Goal: Information Seeking & Learning: Learn about a topic

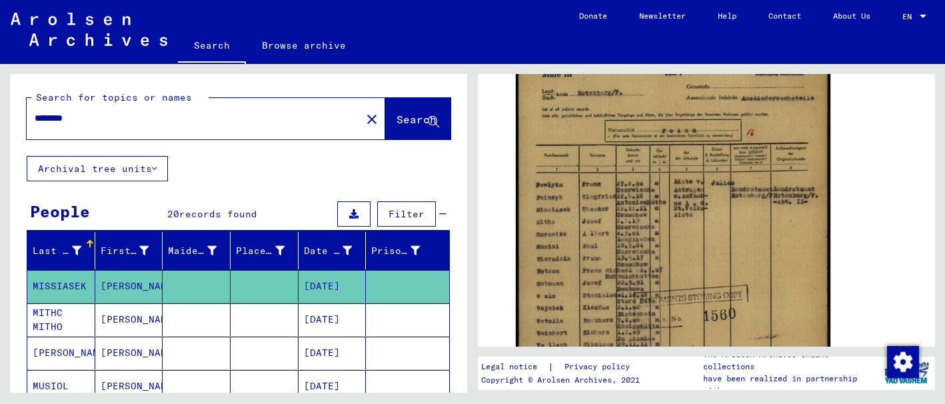
scroll to position [195, 0]
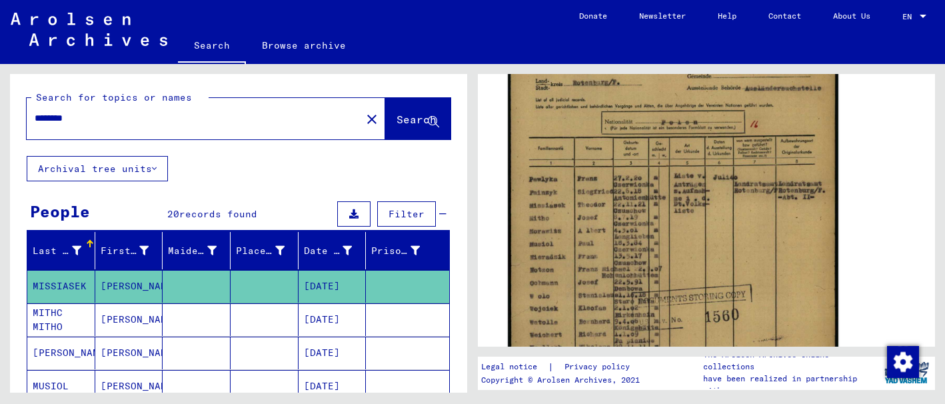
click at [672, 235] on img at bounding box center [673, 262] width 331 height 466
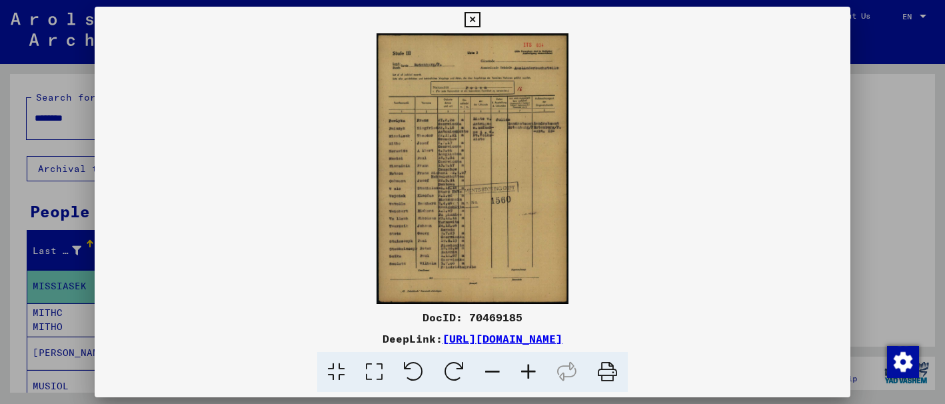
click at [532, 368] on icon at bounding box center [529, 372] width 36 height 41
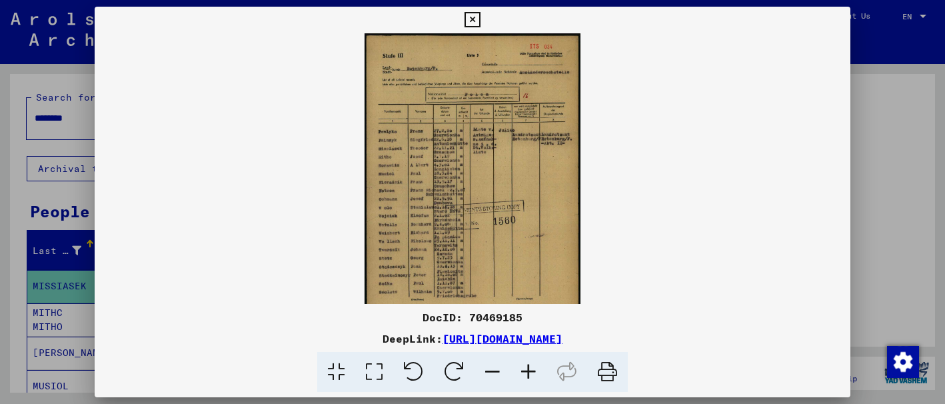
click at [532, 368] on icon at bounding box center [529, 372] width 36 height 41
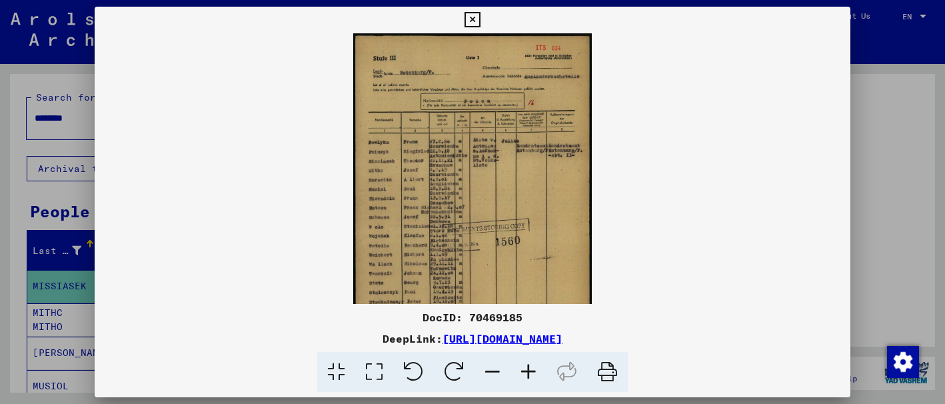
click at [529, 370] on icon at bounding box center [529, 372] width 36 height 41
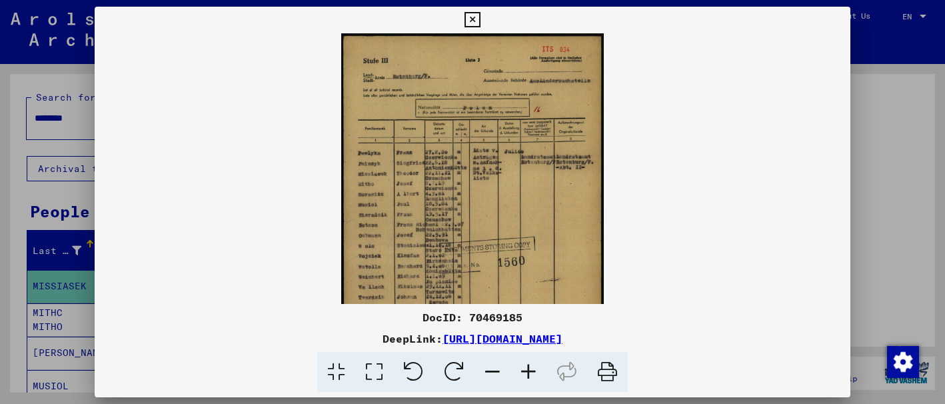
click at [529, 370] on icon at bounding box center [529, 372] width 36 height 41
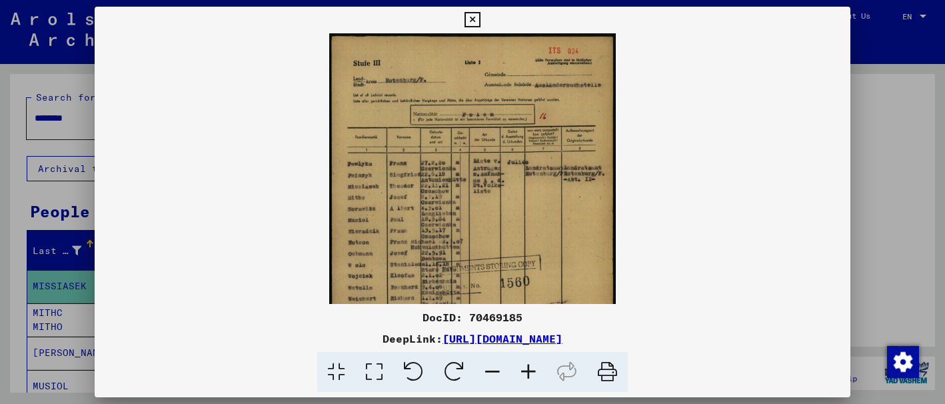
click at [529, 367] on icon at bounding box center [529, 372] width 36 height 41
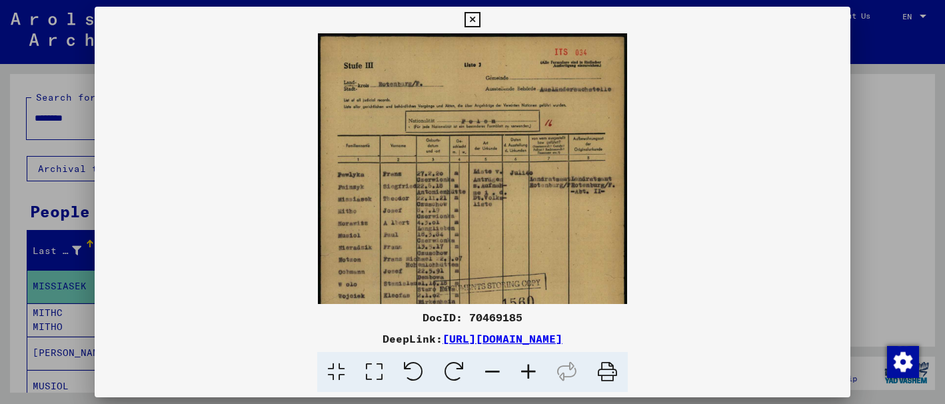
click at [529, 367] on icon at bounding box center [529, 372] width 36 height 41
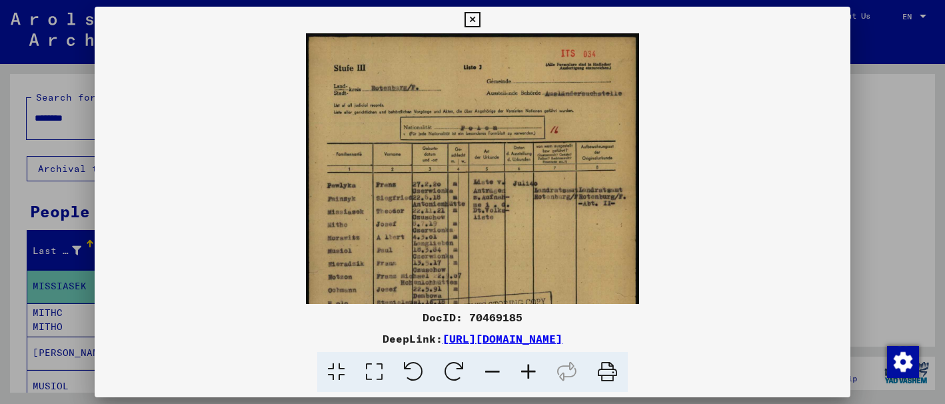
click at [529, 365] on icon at bounding box center [529, 372] width 36 height 41
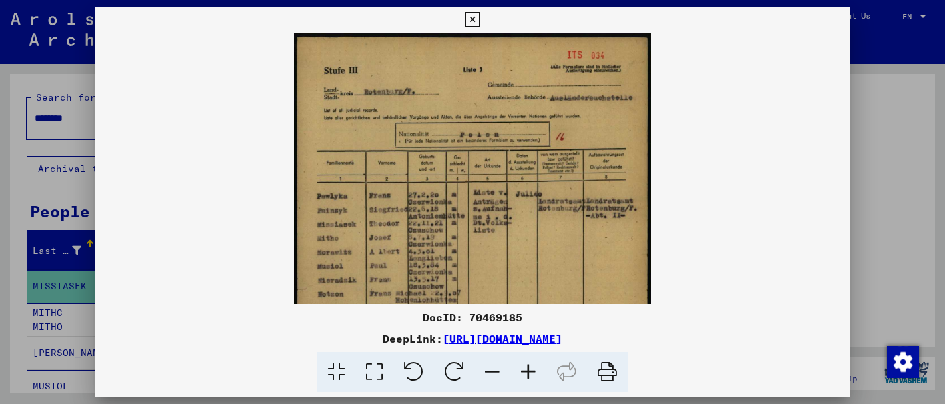
click at [529, 364] on icon at bounding box center [529, 372] width 36 height 41
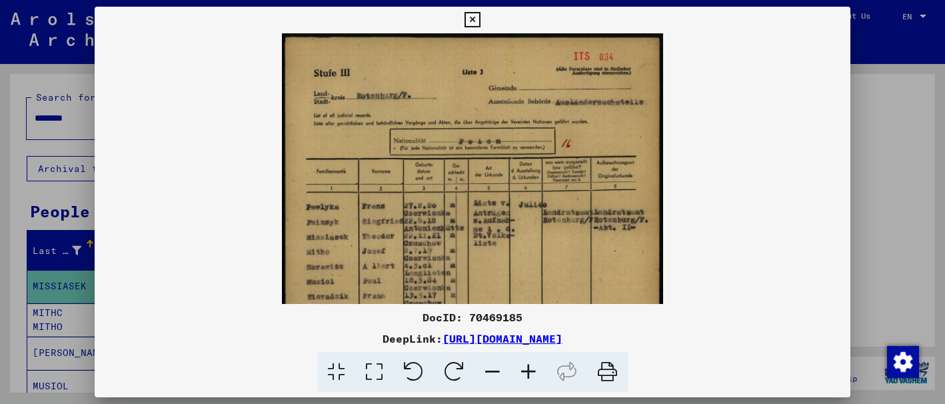
click at [529, 364] on icon at bounding box center [529, 372] width 36 height 41
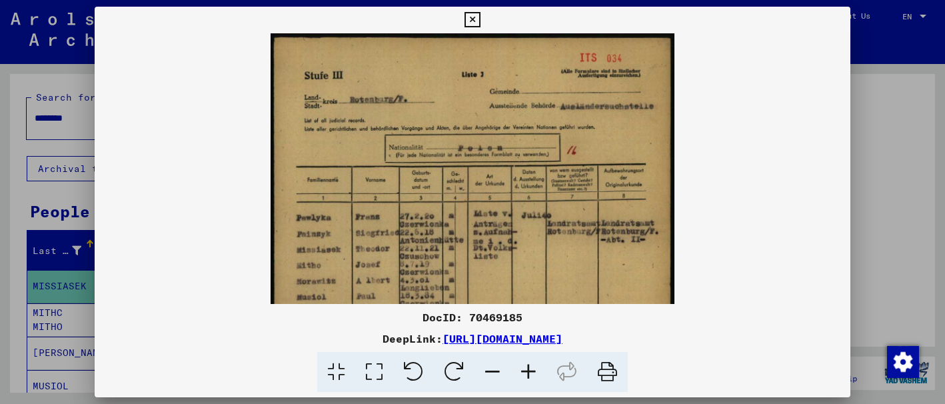
click at [529, 364] on icon at bounding box center [529, 372] width 36 height 41
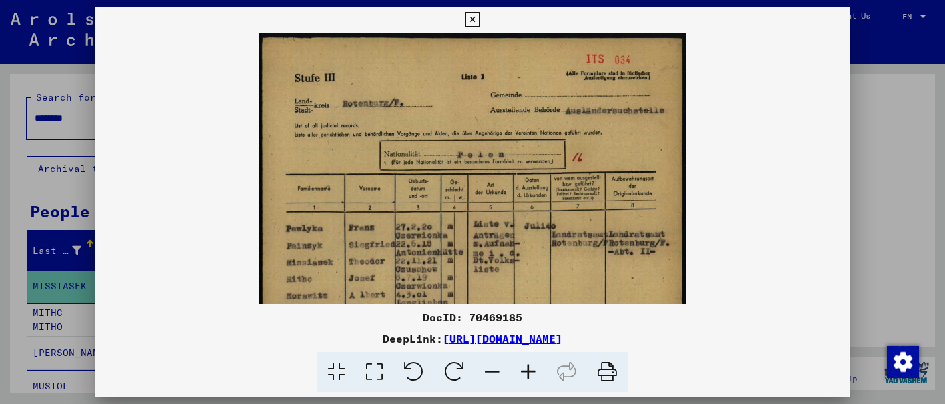
click at [529, 364] on icon at bounding box center [529, 372] width 36 height 41
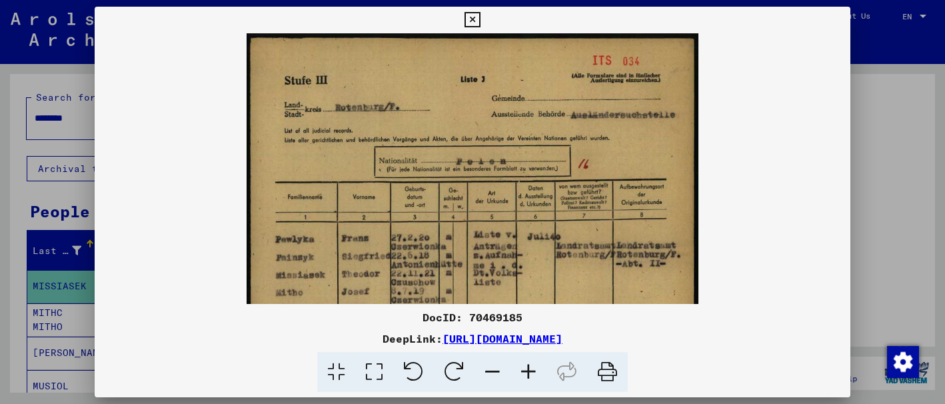
click at [529, 364] on icon at bounding box center [529, 372] width 36 height 41
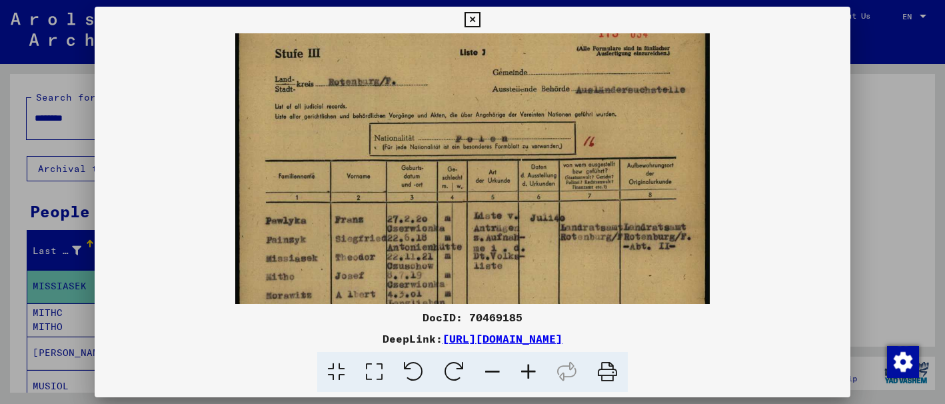
scroll to position [0, 0]
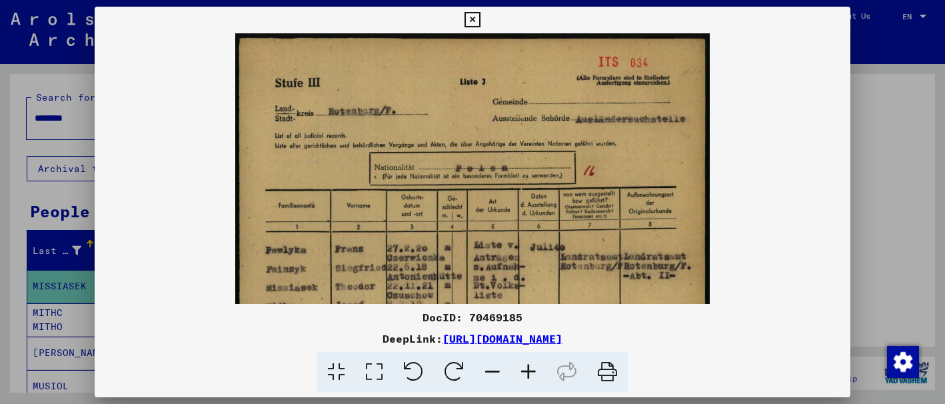
drag, startPoint x: 633, startPoint y: 242, endPoint x: 643, endPoint y: 249, distance: 12.0
click at [643, 249] on img at bounding box center [472, 368] width 475 height 671
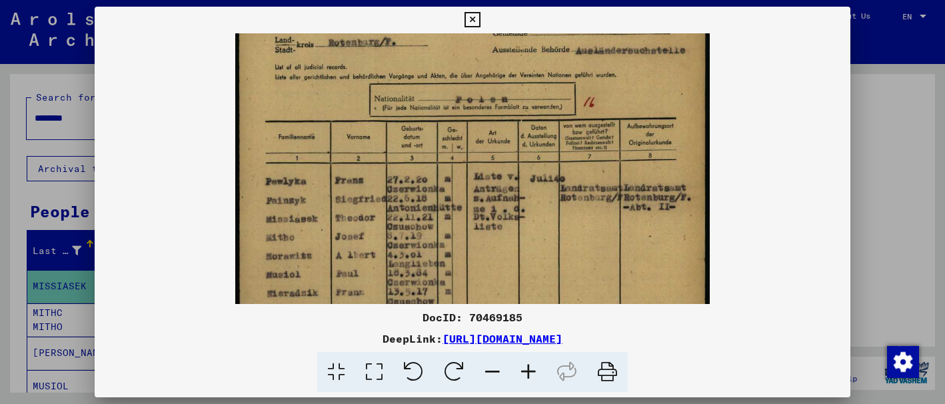
scroll to position [61, 0]
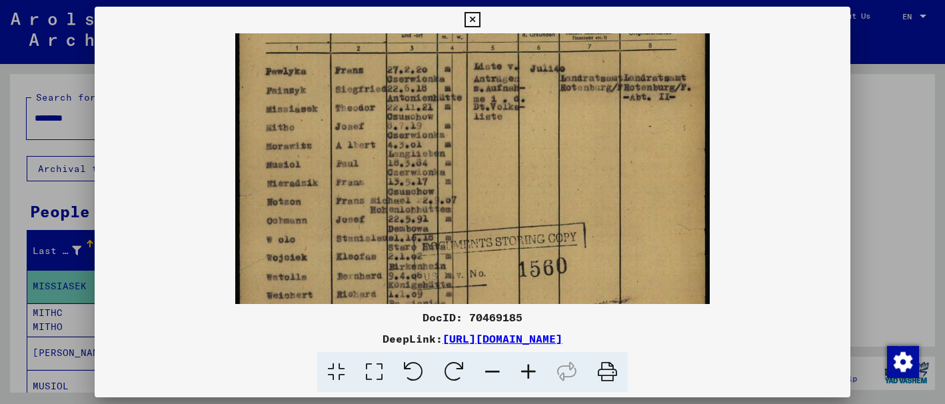
drag, startPoint x: 593, startPoint y: 264, endPoint x: 559, endPoint y: 95, distance: 172.0
click at [562, 85] on img at bounding box center [472, 190] width 475 height 671
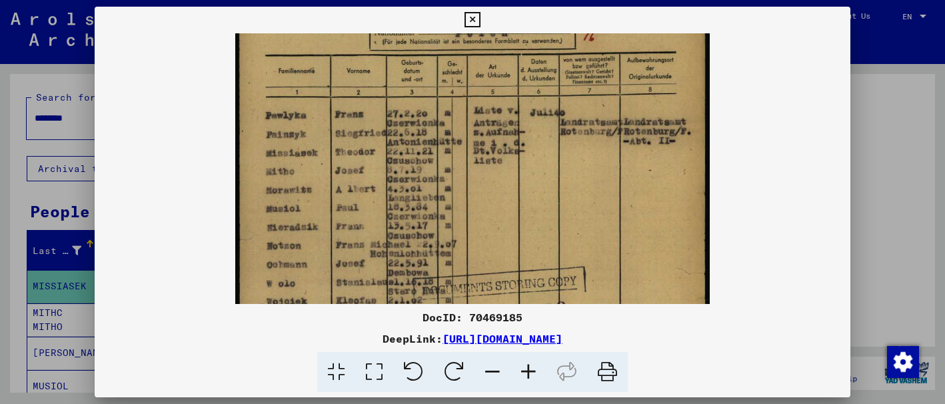
scroll to position [91, 0]
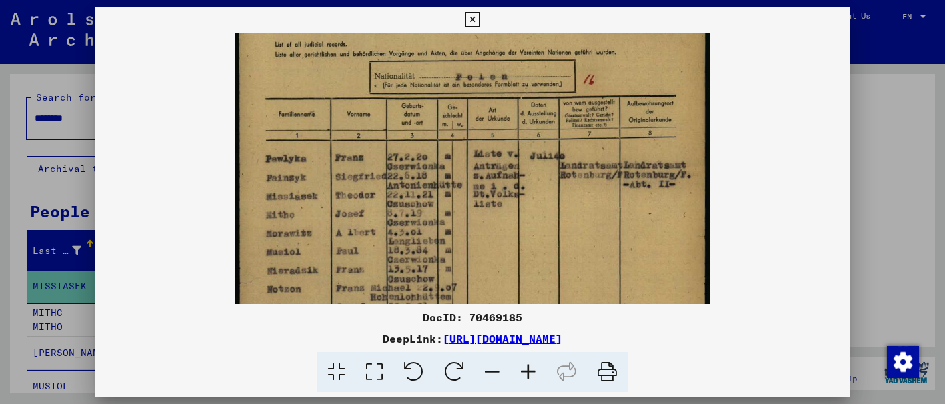
drag, startPoint x: 525, startPoint y: 215, endPoint x: 463, endPoint y: 303, distance: 107.6
click at [463, 303] on img at bounding box center [472, 277] width 475 height 671
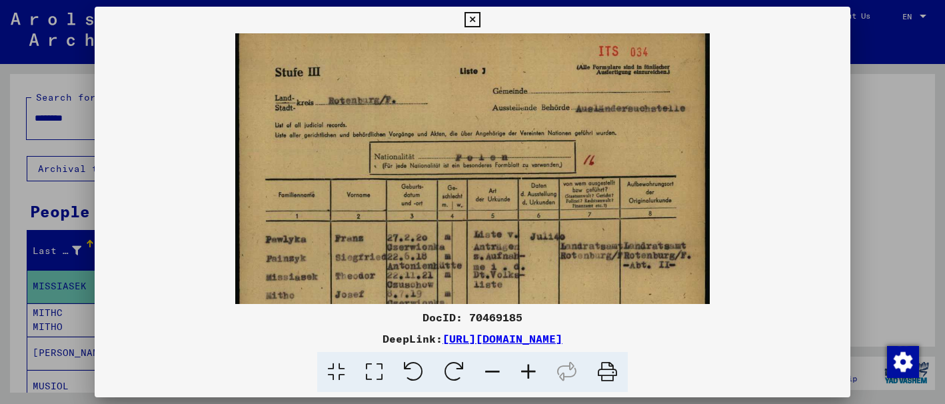
drag, startPoint x: 479, startPoint y: 197, endPoint x: 484, endPoint y: 278, distance: 80.8
click at [484, 278] on img at bounding box center [472, 358] width 475 height 671
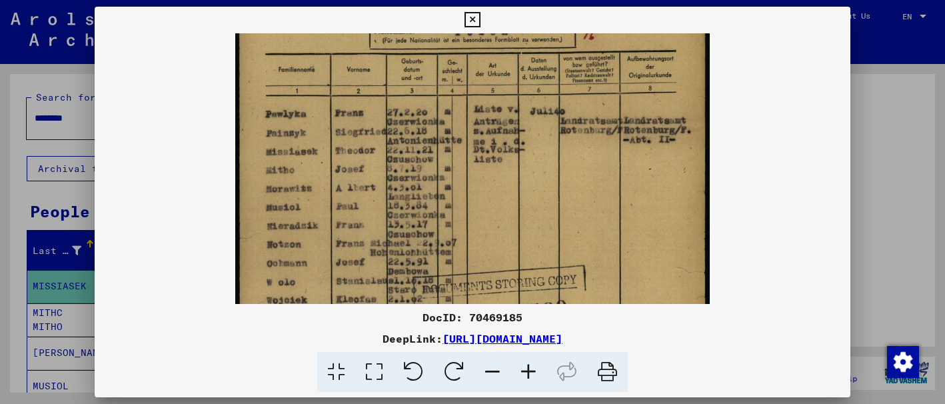
scroll to position [0, 0]
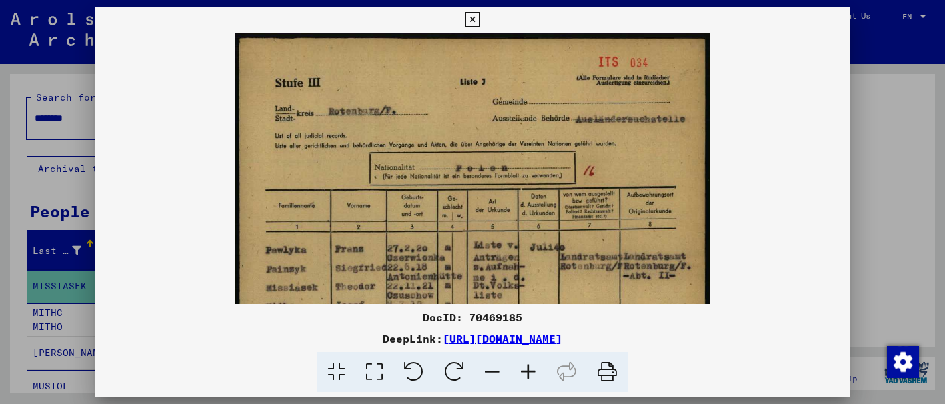
drag, startPoint x: 699, startPoint y: 240, endPoint x: 669, endPoint y: 289, distance: 58.1
click at [669, 289] on img at bounding box center [472, 368] width 475 height 671
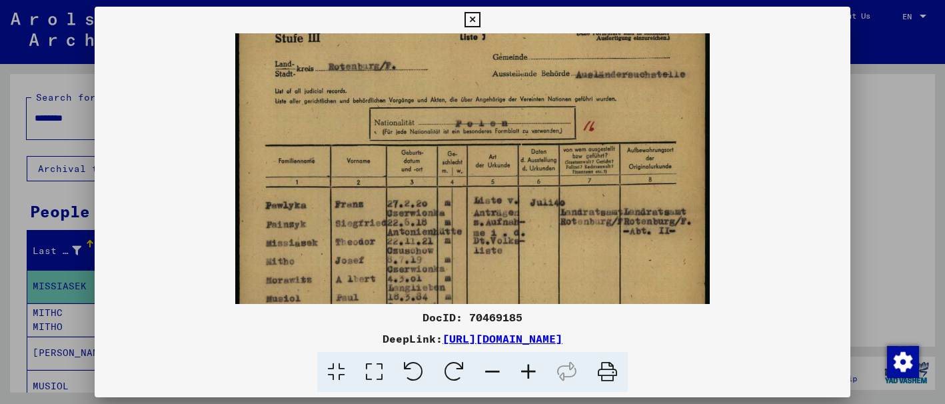
scroll to position [43, 0]
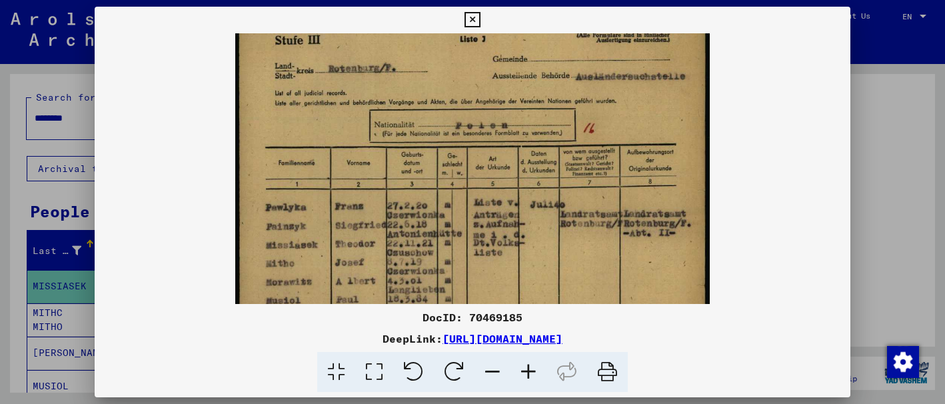
drag, startPoint x: 631, startPoint y: 162, endPoint x: 533, endPoint y: 119, distance: 107.5
click at [533, 119] on img at bounding box center [472, 326] width 475 height 671
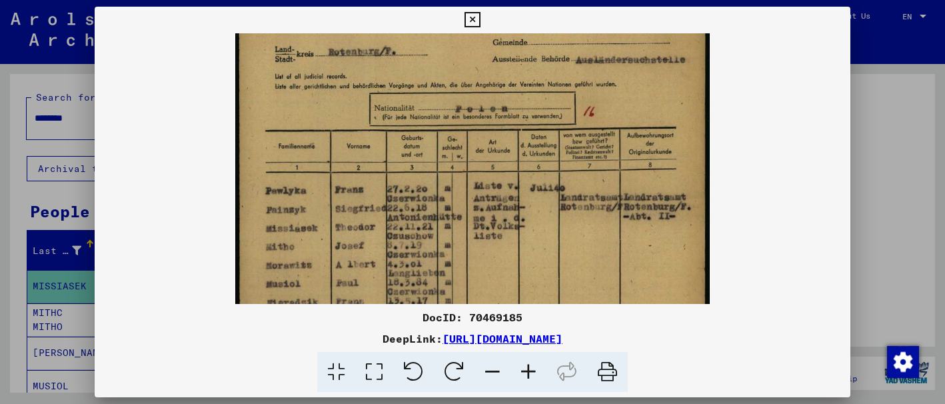
drag, startPoint x: 453, startPoint y: 213, endPoint x: 369, endPoint y: 155, distance: 101.5
click at [401, 201] on img at bounding box center [472, 309] width 475 height 671
